Goal: Task Accomplishment & Management: Manage account settings

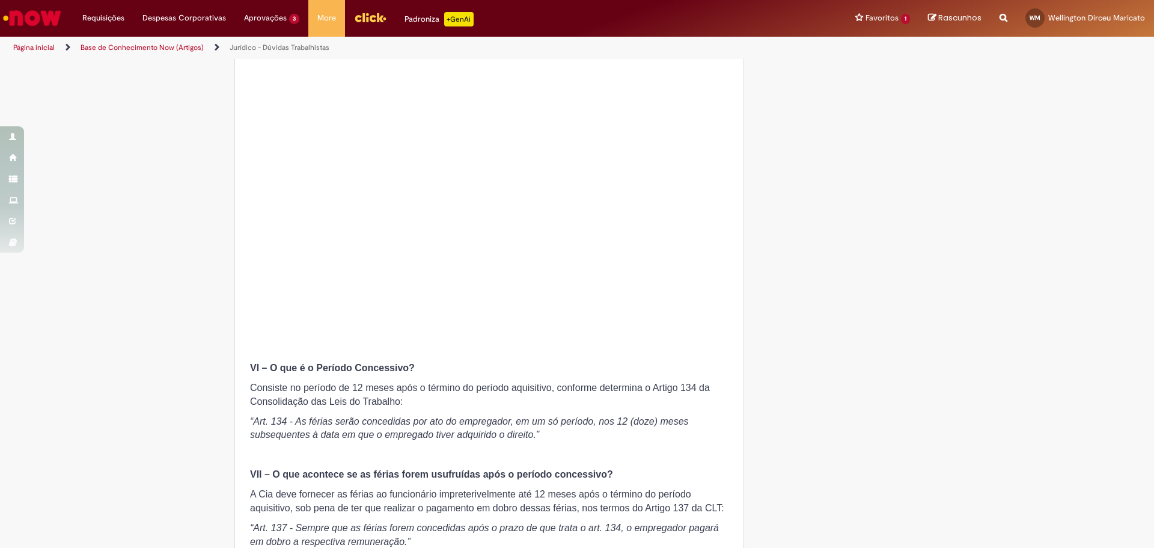
scroll to position [1274, 0]
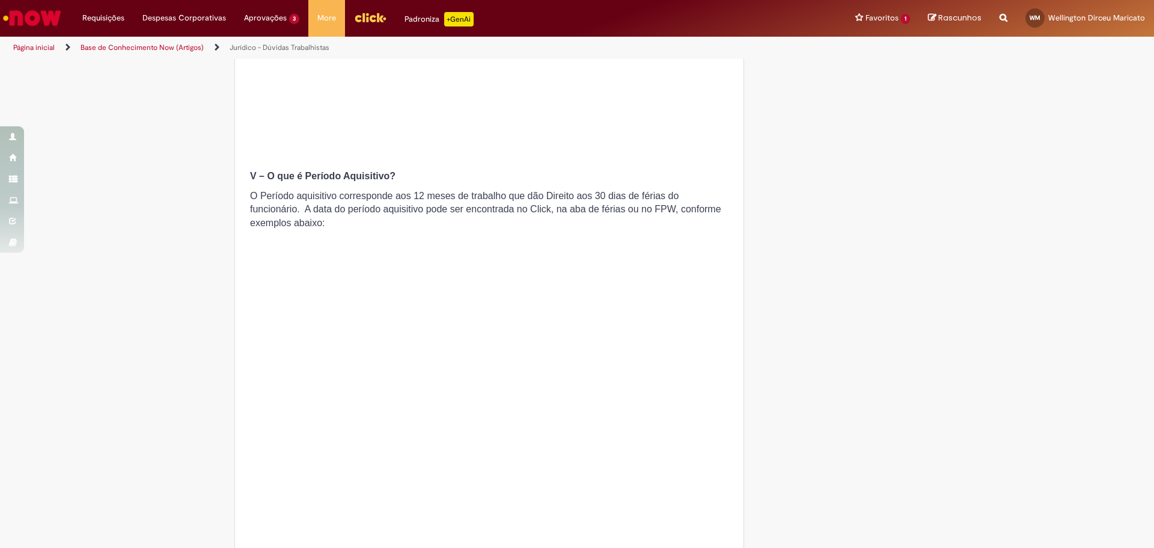
scroll to position [1051, 0]
click at [133, 25] on li "Aprovações 3 Exibir todas as aprovações 2m atrás 2 minutos atrás R13462524 10d …" at bounding box center [103, 18] width 60 height 36
click at [273, 45] on link "Exibir todas as aprovações" at bounding box center [302, 48] width 132 height 13
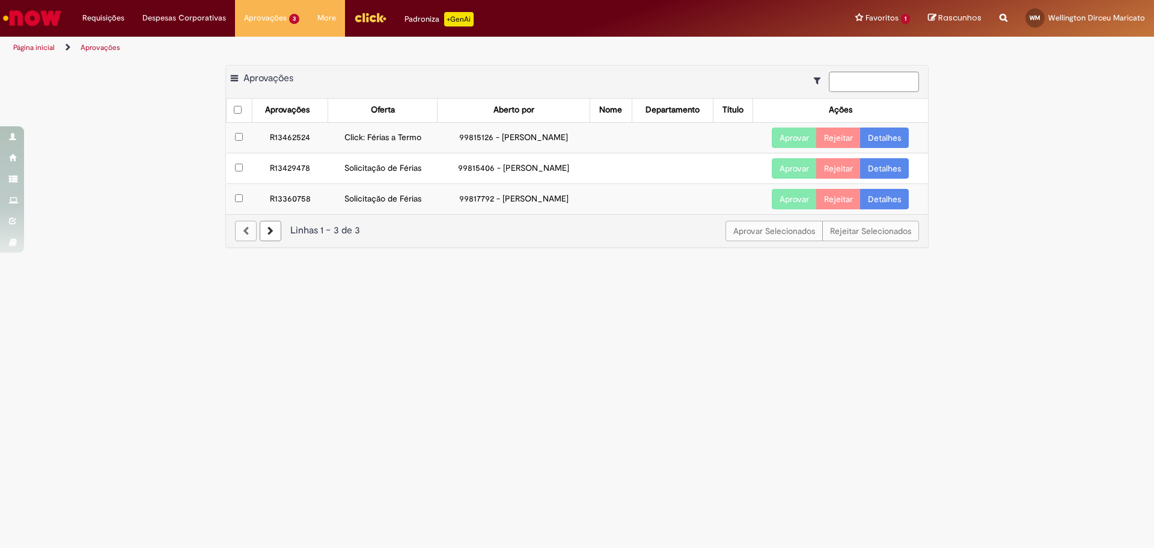
click at [789, 133] on button "Aprovar" at bounding box center [794, 137] width 45 height 20
click at [883, 138] on link "Detalhes" at bounding box center [884, 137] width 49 height 20
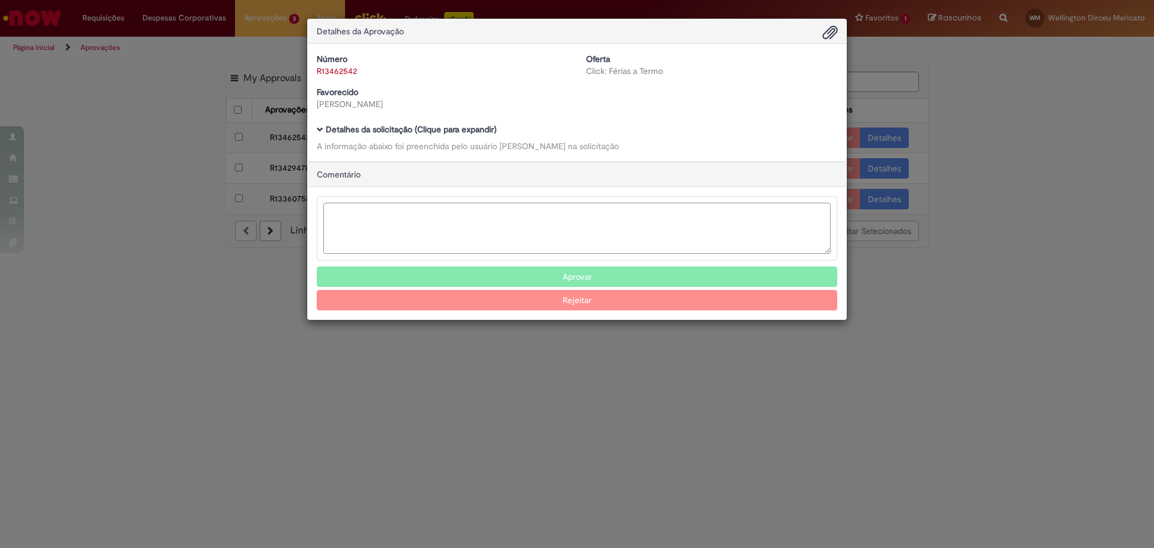
click at [370, 218] on textarea "Ambev Approval Modal" at bounding box center [576, 228] width 507 height 51
type textarea "*********"
click at [569, 277] on button "Aprovar" at bounding box center [577, 276] width 521 height 20
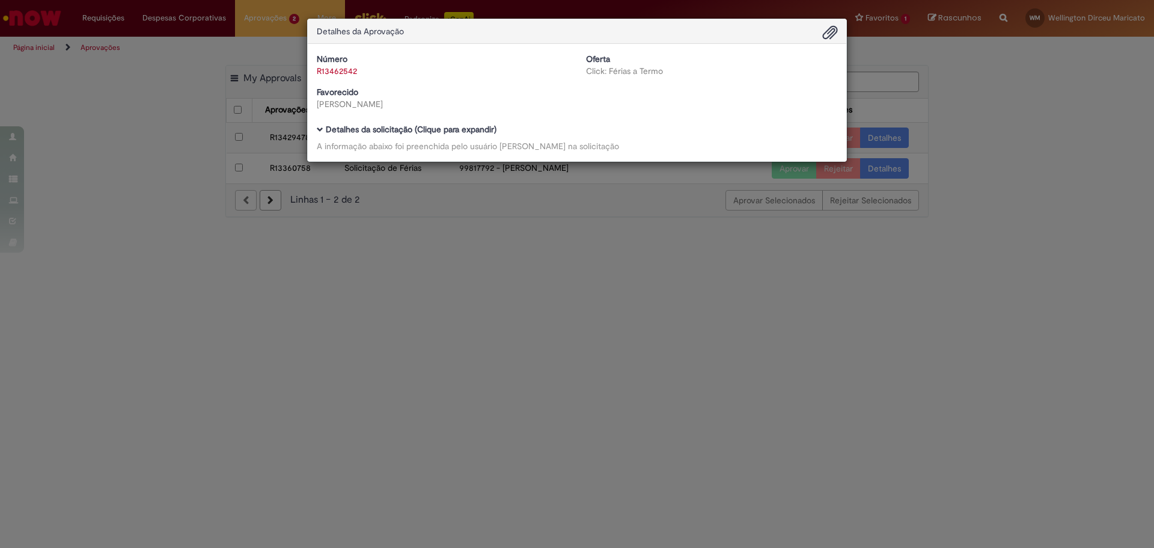
click at [769, 325] on div "Detalhes da Aprovação Número R13462542 Oferta Click: Férias a Termo Favorecido …" at bounding box center [577, 274] width 1154 height 548
